Goal: Task Accomplishment & Management: Use online tool/utility

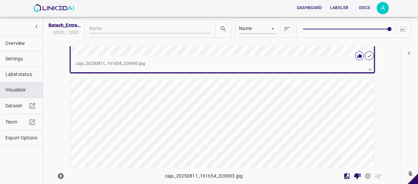
scroll to position [5332, 0]
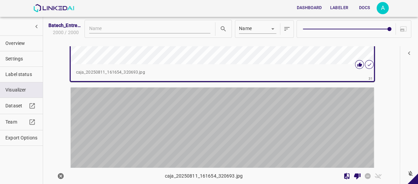
click at [241, 108] on div "button" at bounding box center [172, 163] width 202 height 152
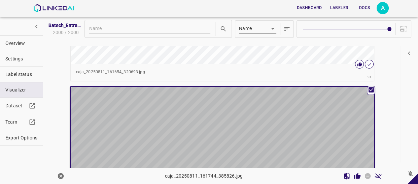
click at [241, 108] on div "button" at bounding box center [172, 163] width 202 height 152
click at [266, 121] on div "button" at bounding box center [172, 163] width 202 height 152
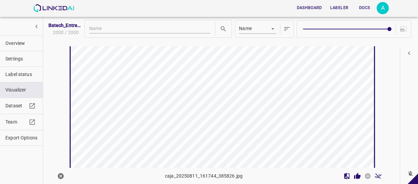
scroll to position [5392, 0]
click at [354, 175] on icon "Review Image" at bounding box center [357, 175] width 7 height 7
click at [354, 177] on icon "Review Image" at bounding box center [357, 175] width 6 height 6
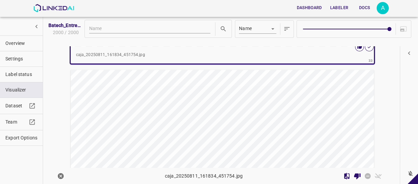
scroll to position [5789, 0]
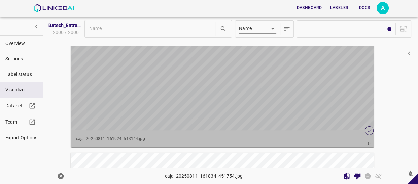
click at [222, 76] on div "button" at bounding box center [172, 54] width 202 height 152
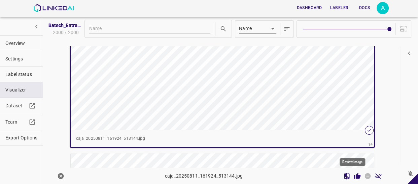
click at [354, 177] on icon "Review Image" at bounding box center [357, 175] width 6 height 6
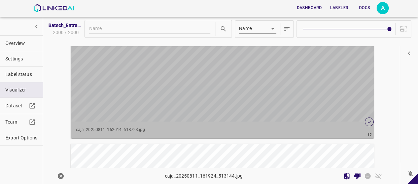
scroll to position [5971, 0]
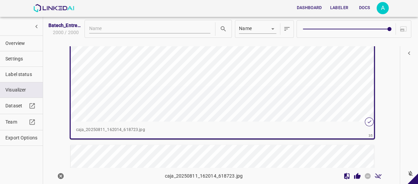
click at [270, 76] on div "button" at bounding box center [223, 45] width 304 height 152
click at [354, 175] on icon "Review Image" at bounding box center [357, 175] width 6 height 6
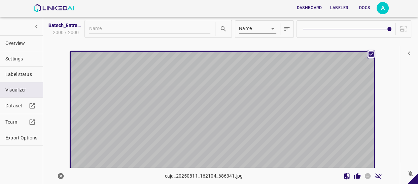
scroll to position [6062, 0]
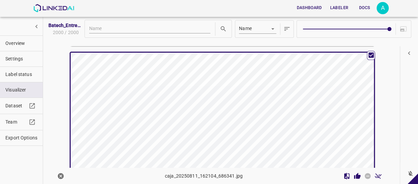
click at [266, 91] on div "button" at bounding box center [172, 129] width 202 height 152
click at [354, 176] on icon "Review Image" at bounding box center [357, 175] width 6 height 6
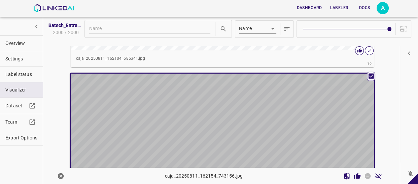
scroll to position [6214, 0]
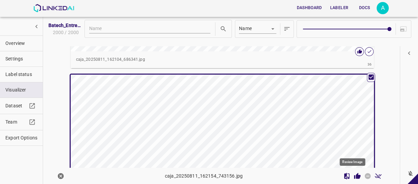
drag, startPoint x: 352, startPoint y: 175, endPoint x: 343, endPoint y: 163, distance: 15.5
click at [354, 175] on icon "Review Image" at bounding box center [357, 175] width 6 height 6
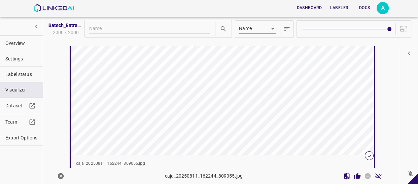
scroll to position [6458, 0]
click at [354, 175] on icon "Review Image" at bounding box center [357, 175] width 6 height 6
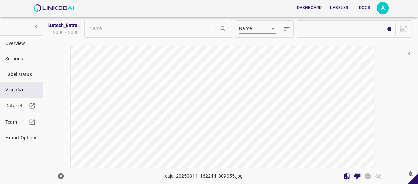
scroll to position [6581, 0]
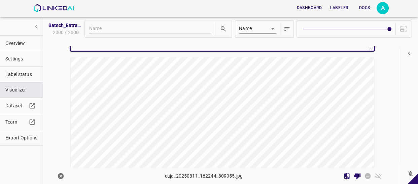
click at [255, 104] on div "button" at bounding box center [172, 133] width 202 height 152
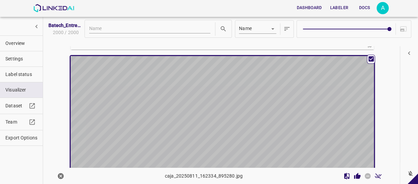
scroll to position [6580, 0]
click at [255, 104] on div "button" at bounding box center [172, 133] width 202 height 152
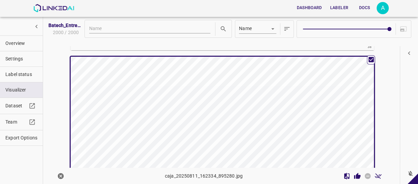
click at [265, 107] on div "button" at bounding box center [172, 133] width 202 height 152
click at [355, 176] on icon "Review Image" at bounding box center [357, 175] width 6 height 6
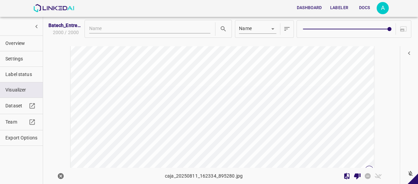
click at [254, 110] on div "button" at bounding box center [172, 94] width 202 height 152
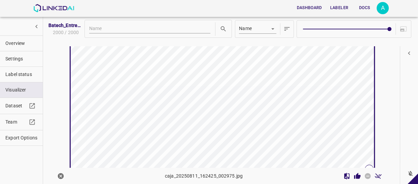
scroll to position [6793, 0]
click at [254, 110] on div "button" at bounding box center [172, 94] width 202 height 152
click at [354, 177] on icon "Review Image" at bounding box center [357, 175] width 6 height 6
click at [355, 176] on icon "Review Image" at bounding box center [357, 175] width 6 height 6
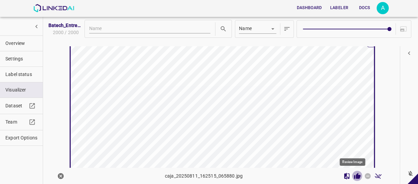
click at [355, 176] on icon "Review Image" at bounding box center [357, 175] width 6 height 6
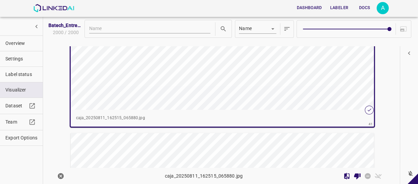
scroll to position [7037, 0]
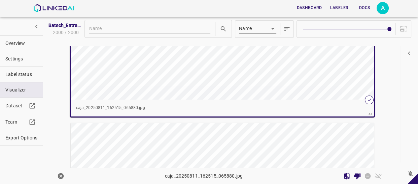
click at [331, 105] on p "caja_20250811_162515_065880.jpg" at bounding box center [222, 108] width 293 height 6
click at [354, 173] on icon "Review Image" at bounding box center [357, 175] width 6 height 6
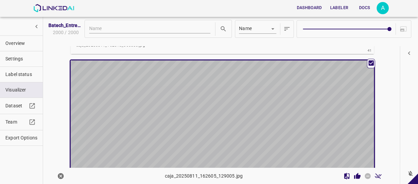
scroll to position [7098, 0]
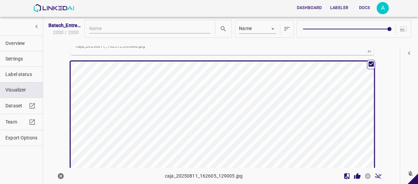
drag, startPoint x: 256, startPoint y: 125, endPoint x: 261, endPoint y: 126, distance: 5.2
click at [256, 125] on div "button" at bounding box center [172, 137] width 202 height 152
click at [354, 175] on icon "Review Image" at bounding box center [357, 175] width 7 height 7
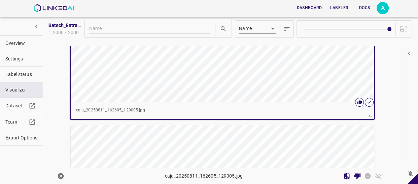
scroll to position [7251, 0]
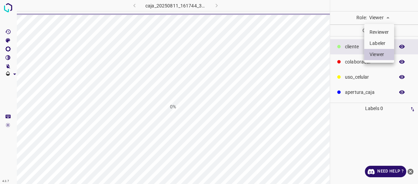
click at [380, 41] on li "Labeler" at bounding box center [379, 43] width 30 height 11
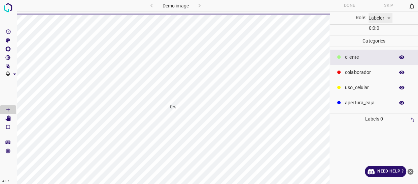
type input "labeler"
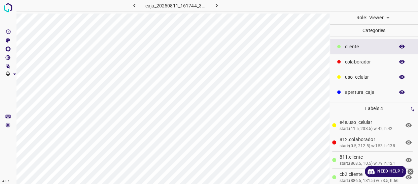
drag, startPoint x: 348, startPoint y: 63, endPoint x: 330, endPoint y: 64, distance: 17.9
click at [330, 64] on div "colaborador" at bounding box center [374, 61] width 88 height 15
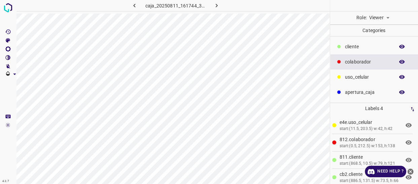
click at [380, 10] on div at bounding box center [374, 5] width 88 height 11
click at [382, 17] on body "4.3.7 caja_20250811_161744_385826.jpg Role: Viewer viewer Categories ​​cliente …" at bounding box center [209, 92] width 418 height 184
click at [385, 42] on li "Labeler" at bounding box center [379, 43] width 30 height 11
type input "labeler"
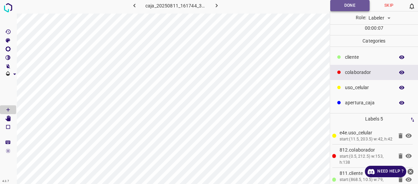
click at [356, 8] on button "Done" at bounding box center [349, 5] width 39 height 11
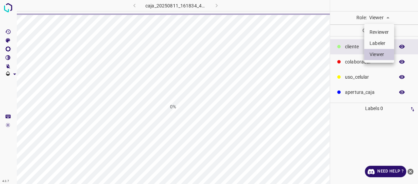
click at [387, 17] on body "4.3.7 caja_20250811_161834_451754.jpg 0% Role: Viewer viewer Categories ​​clien…" at bounding box center [209, 92] width 418 height 184
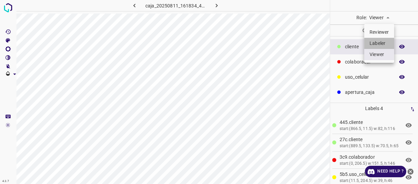
click at [384, 43] on li "Labeler" at bounding box center [379, 43] width 30 height 11
type input "labeler"
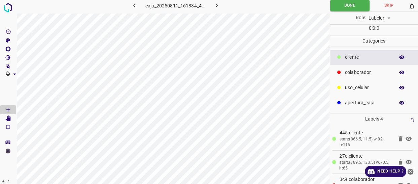
click at [361, 71] on p "colaborador" at bounding box center [368, 72] width 46 height 7
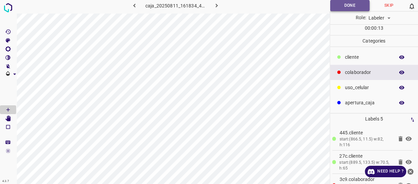
click at [350, 8] on button "Done" at bounding box center [349, 5] width 39 height 11
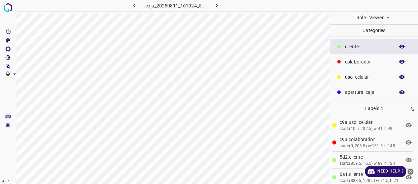
click at [387, 20] on body "4.3.7 caja_20250811_161924_513144.jpg Role: Viewer viewer Categories ​​cliente …" at bounding box center [209, 92] width 418 height 184
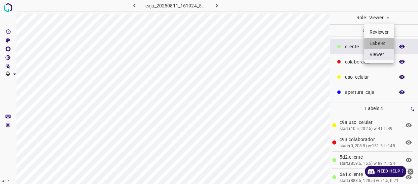
click at [380, 42] on li "Labeler" at bounding box center [379, 43] width 30 height 11
type input "labeler"
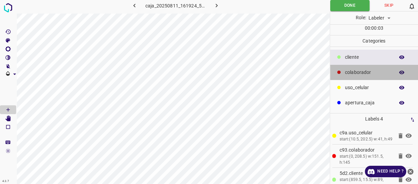
drag, startPoint x: 352, startPoint y: 74, endPoint x: 345, endPoint y: 75, distance: 7.2
click at [351, 74] on p "colaborador" at bounding box center [368, 72] width 46 height 7
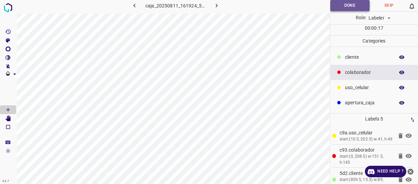
click at [341, 4] on button "Done" at bounding box center [349, 5] width 39 height 11
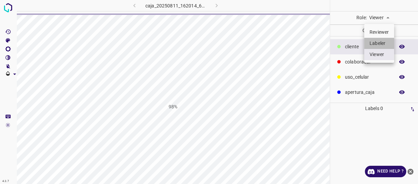
click at [377, 44] on li "Labeler" at bounding box center [379, 43] width 30 height 11
type input "labeler"
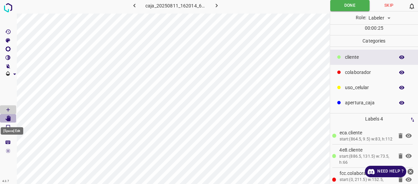
click at [7, 118] on icon "[Space] Edit" at bounding box center [8, 118] width 6 height 6
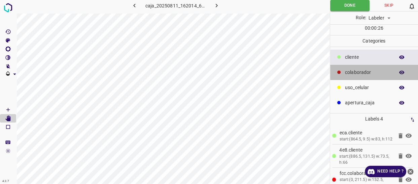
click at [360, 69] on p "colaborador" at bounding box center [368, 72] width 46 height 7
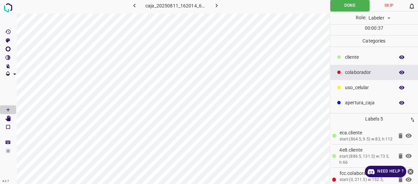
click at [401, 58] on icon "button" at bounding box center [401, 57] width 5 height 4
click at [400, 58] on icon "button" at bounding box center [402, 57] width 6 height 6
click at [341, 8] on button "Done" at bounding box center [349, 5] width 39 height 11
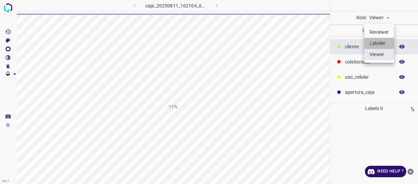
click at [381, 42] on li "Labeler" at bounding box center [379, 43] width 30 height 11
type input "labeler"
click at [379, 39] on li "Labeler" at bounding box center [379, 43] width 30 height 11
type input "labeler"
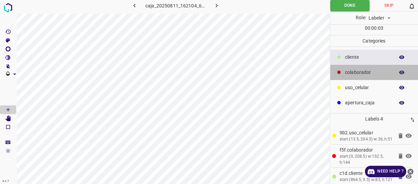
click at [357, 69] on p "colaborador" at bounding box center [368, 72] width 46 height 7
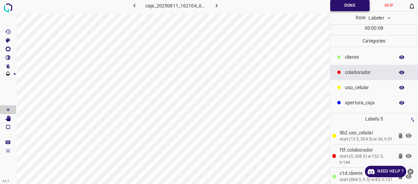
click at [347, 8] on button "Done" at bounding box center [349, 5] width 39 height 11
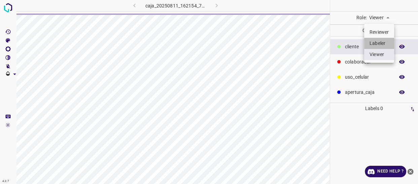
click at [385, 40] on li "Labeler" at bounding box center [379, 43] width 30 height 11
type input "labeler"
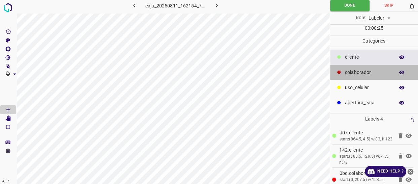
click at [366, 69] on p "colaborador" at bounding box center [368, 72] width 46 height 7
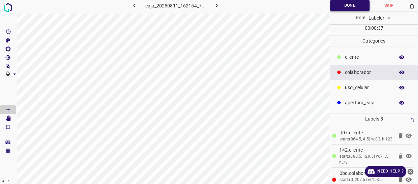
click at [341, 8] on button "Done" at bounding box center [349, 5] width 39 height 11
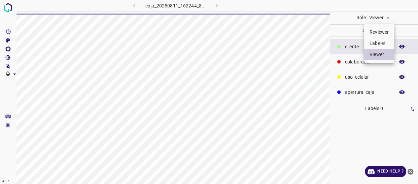
click at [377, 45] on li "Labeler" at bounding box center [379, 43] width 30 height 11
type input "labeler"
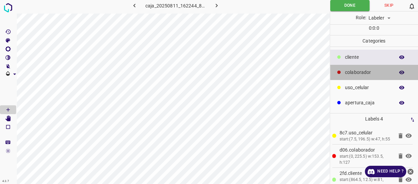
click at [361, 74] on p "colaborador" at bounding box center [368, 72] width 46 height 7
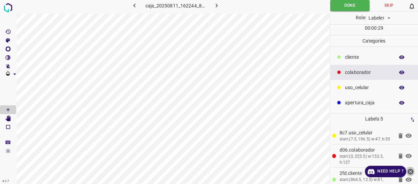
click at [410, 171] on icon "close-help" at bounding box center [410, 171] width 7 height 7
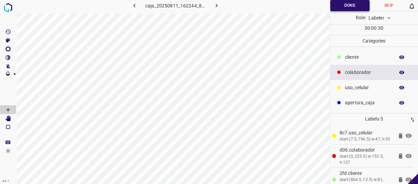
click at [345, 5] on button "Done" at bounding box center [349, 5] width 39 height 11
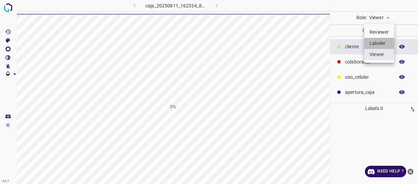
click at [379, 43] on li "Labeler" at bounding box center [379, 43] width 30 height 11
type input "labeler"
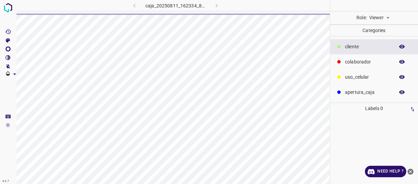
click at [374, 15] on body "4.3.7 caja_20250811_162334_895280.jpg Role: Viewer viewer Categories ​​cliente …" at bounding box center [209, 92] width 418 height 184
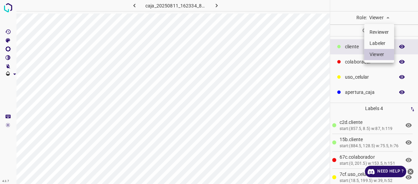
click at [387, 42] on li "Labeler" at bounding box center [379, 43] width 30 height 11
type input "labeler"
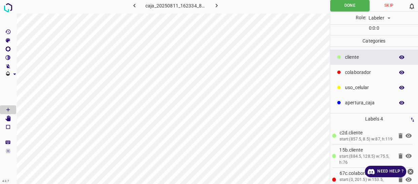
click at [368, 84] on p "uso_celular" at bounding box center [368, 87] width 46 height 7
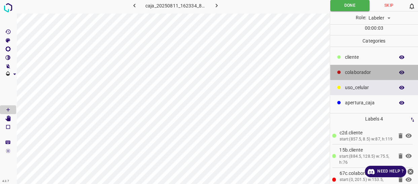
click at [371, 72] on p "colaborador" at bounding box center [368, 72] width 46 height 7
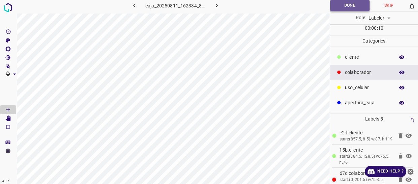
click at [345, 6] on button "Done" at bounding box center [349, 5] width 39 height 11
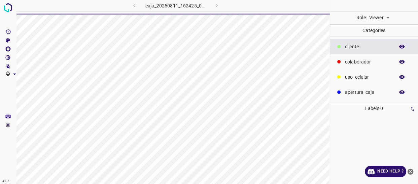
click at [383, 13] on body "4.3.7 caja_20250811_162425_002975.jpg Role: Viewer viewer Categories ​​cliente …" at bounding box center [209, 92] width 418 height 184
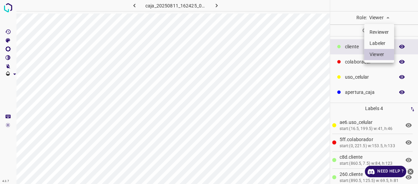
click at [385, 20] on body "4.3.7 caja_20250811_162425_002975.jpg Role: Viewer viewer Categories ​​cliente …" at bounding box center [209, 92] width 418 height 184
click at [382, 42] on li "Labeler" at bounding box center [379, 43] width 30 height 11
type input "labeler"
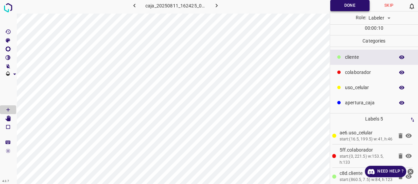
click at [350, 5] on button "Done" at bounding box center [349, 5] width 39 height 11
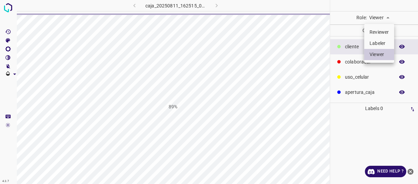
click at [388, 43] on li "Labeler" at bounding box center [379, 43] width 30 height 11
type input "labeler"
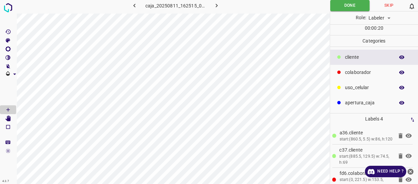
click at [361, 70] on p "colaborador" at bounding box center [368, 72] width 46 height 7
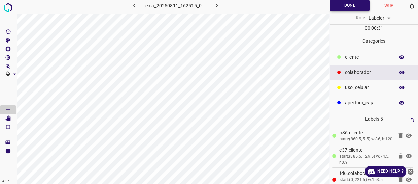
click at [344, 7] on button "Done" at bounding box center [349, 5] width 39 height 11
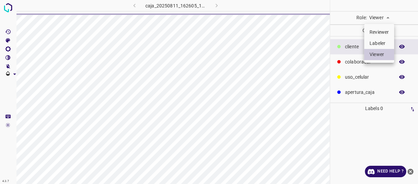
click at [378, 43] on li "Labeler" at bounding box center [379, 43] width 30 height 11
type input "labeler"
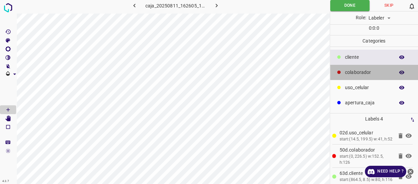
click at [361, 72] on p "colaborador" at bounding box center [368, 72] width 46 height 7
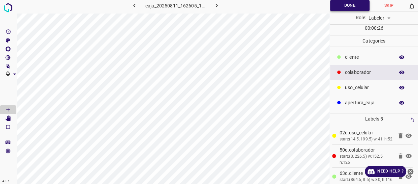
click at [352, 3] on button "Done" at bounding box center [349, 5] width 39 height 11
